Goal: Task Accomplishment & Management: Manage account settings

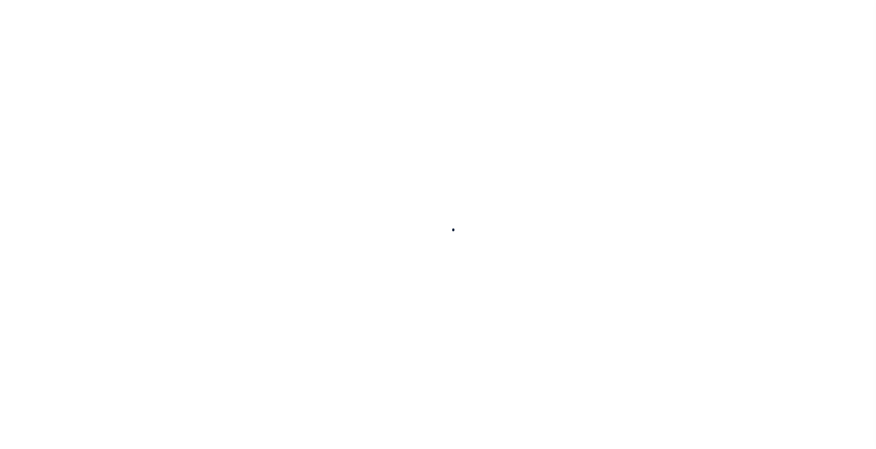
select select
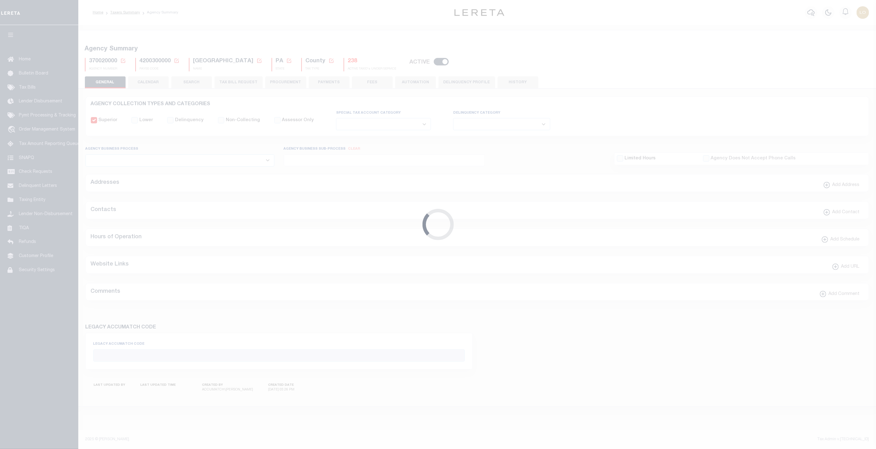
checkbox input "false"
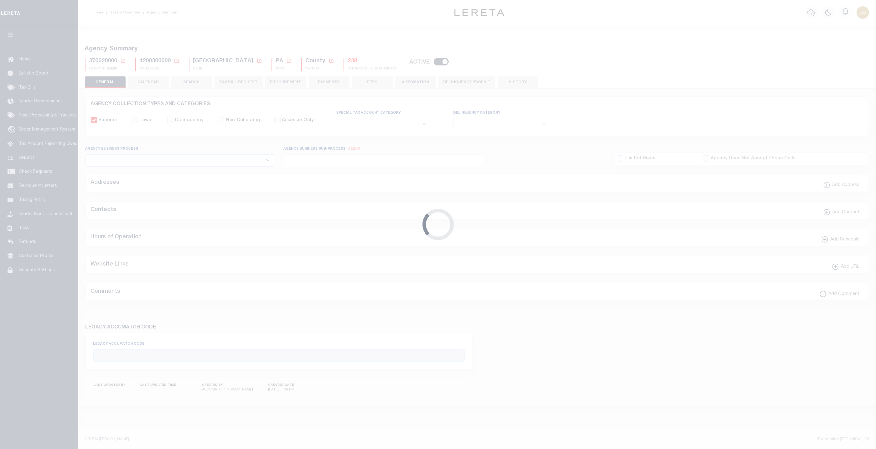
type input "4200300000"
